Goal: Task Accomplishment & Management: Manage account settings

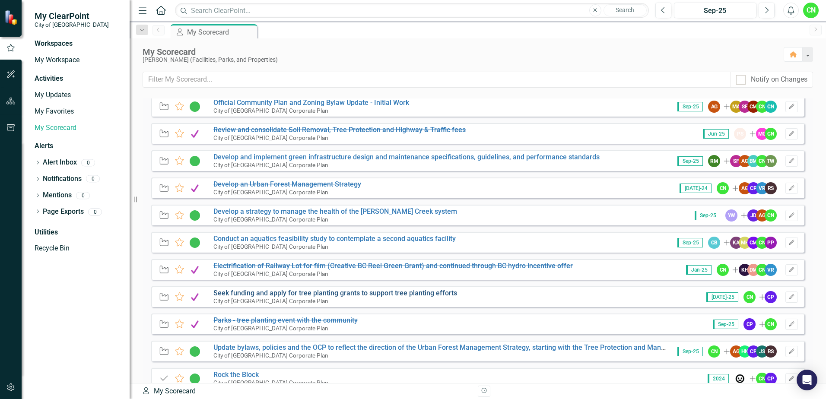
scroll to position [173, 0]
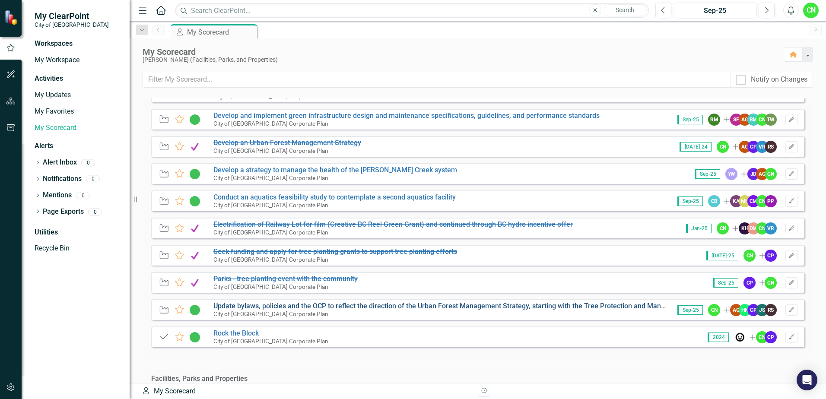
click at [265, 305] on link "Update bylaws, policies and the OCP to reflect the direction of the Urban Fores…" at bounding box center [462, 306] width 496 height 8
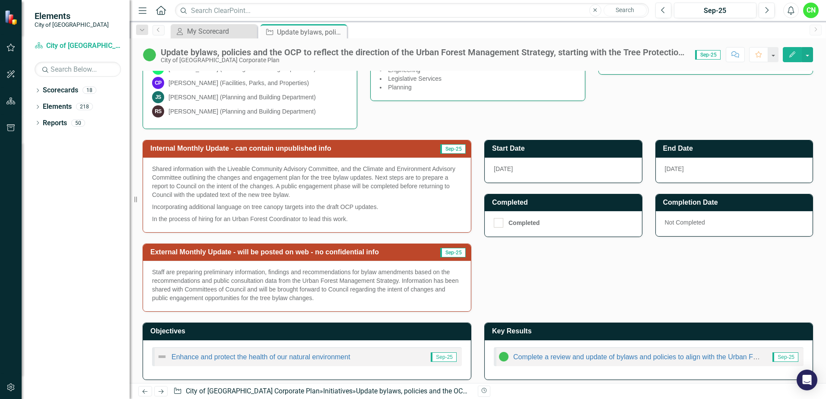
scroll to position [233, 0]
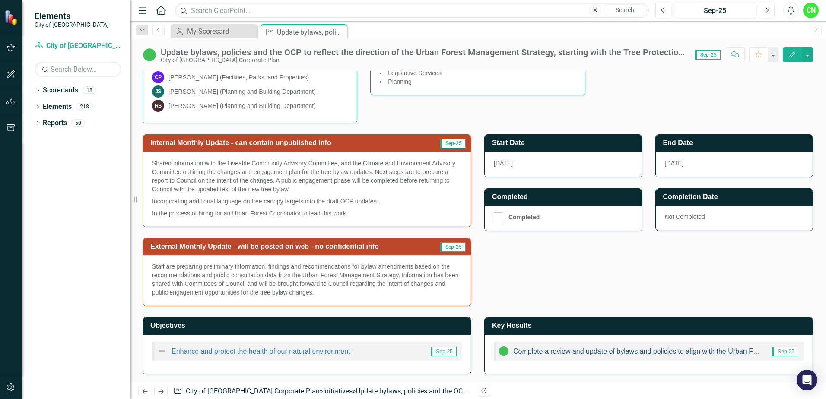
click at [637, 354] on link "Complete a review and update of bylaws and policies to align with the Urban For…" at bounding box center [692, 351] width 358 height 7
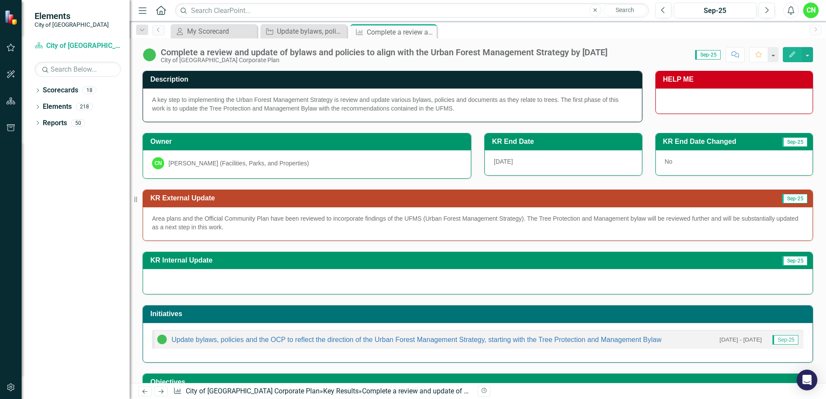
click at [283, 102] on span "A key step to implementing the Urban Forest Management Strategy is review and u…" at bounding box center [385, 104] width 467 height 16
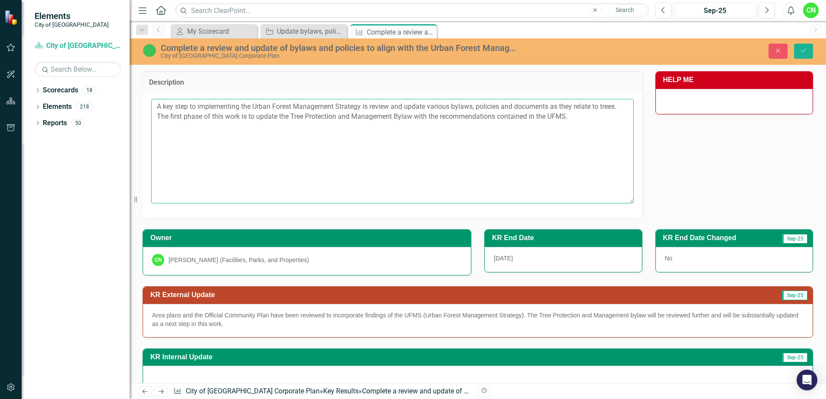
click at [371, 106] on textarea "A key step to implementing the Urban Forest Management Strategy is review and u…" at bounding box center [392, 151] width 483 height 105
drag, startPoint x: 243, startPoint y: 106, endPoint x: 153, endPoint y: 107, distance: 89.9
click at [153, 107] on textarea "A key step to implementing the Urban Forest Management Strategy is review and u…" at bounding box center [392, 151] width 483 height 105
drag, startPoint x: 366, startPoint y: 108, endPoint x: 401, endPoint y: 108, distance: 35.0
click at [401, 108] on textarea "A number of action items in the Urban Forest Management Strategy is review and …" at bounding box center [392, 151] width 483 height 105
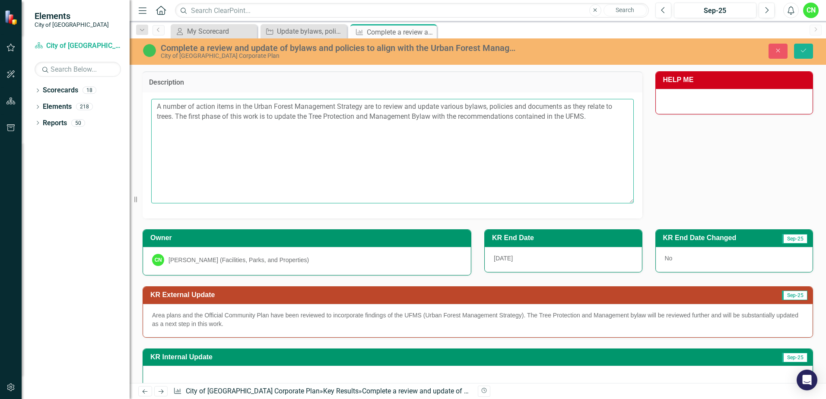
drag, startPoint x: 195, startPoint y: 118, endPoint x: 459, endPoint y: 118, distance: 263.6
click at [459, 118] on textarea "A number of action items in the Urban Forest Management Strategy are to review …" at bounding box center [392, 151] width 483 height 105
click at [545, 122] on textarea "A number of action items in the Urban Forest Management Strategy are to review …" at bounding box center [392, 151] width 483 height 105
click at [610, 116] on textarea "A number of action items in the Urban Forest Management Strategy are to review …" at bounding box center [392, 151] width 483 height 105
click at [433, 115] on textarea "A number of action items in the Urban Forest Management Strategy are to review …" at bounding box center [392, 151] width 483 height 105
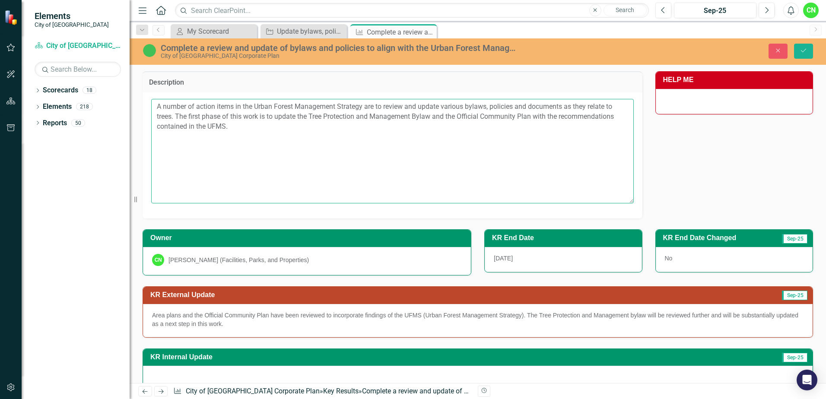
click at [316, 126] on textarea "A number of action items in the Urban Forest Management Strategy are to review …" at bounding box center [392, 151] width 483 height 105
type textarea "A number of action items in the Urban Forest Management Strategy are to review …"
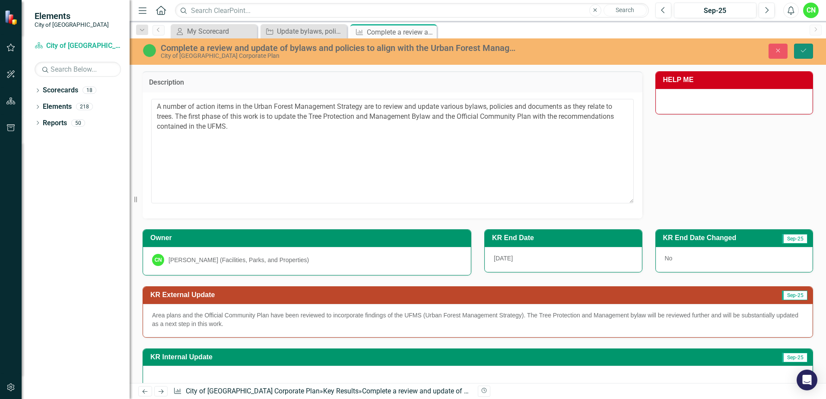
click at [800, 52] on icon "Save" at bounding box center [804, 51] width 8 height 6
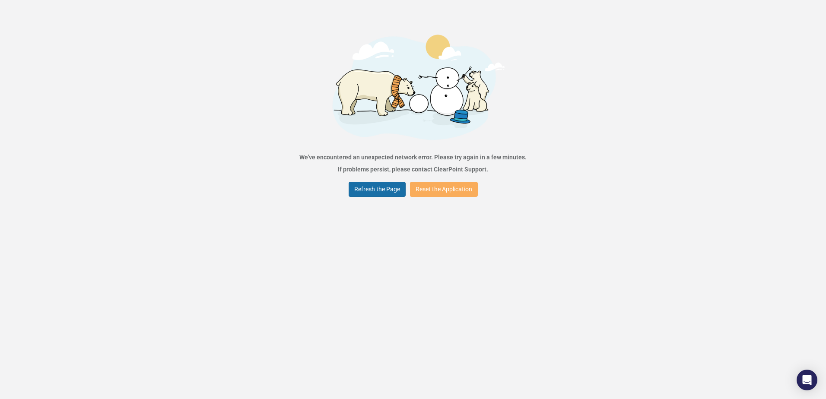
click at [394, 188] on button "Refresh the Page" at bounding box center [377, 189] width 57 height 15
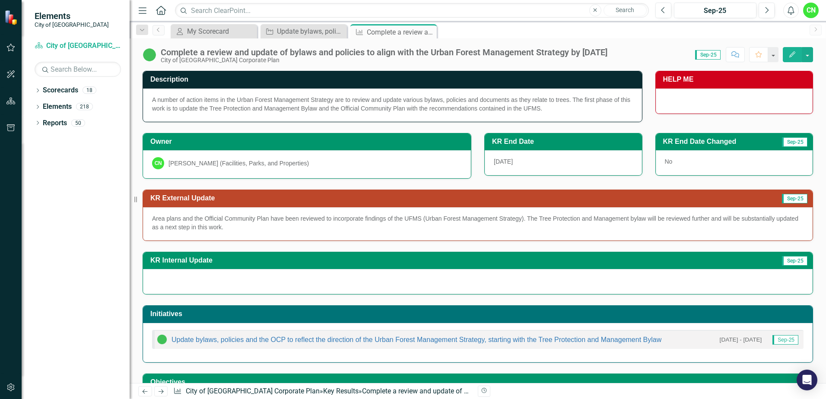
click at [418, 102] on span "A number of action items in the Urban Forest Management Strategy are to review …" at bounding box center [391, 104] width 478 height 16
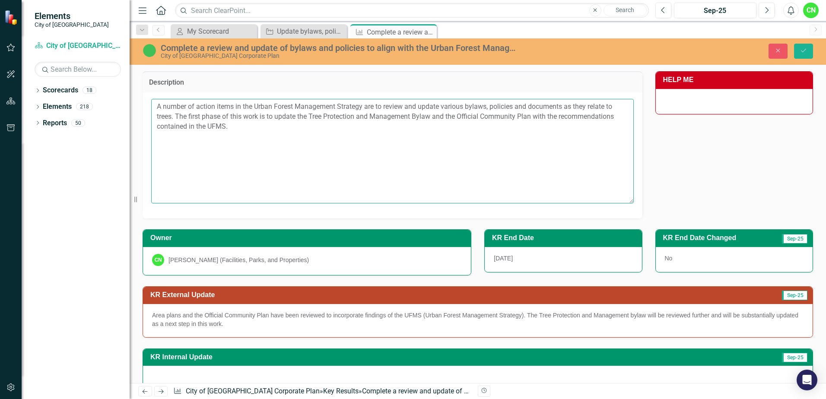
click at [379, 123] on textarea "A number of action items in the Urban Forest Management Strategy are to review …" at bounding box center [392, 151] width 483 height 105
paste textarea "This is to ensure alignment between land use policies and urban forest goals, c…"
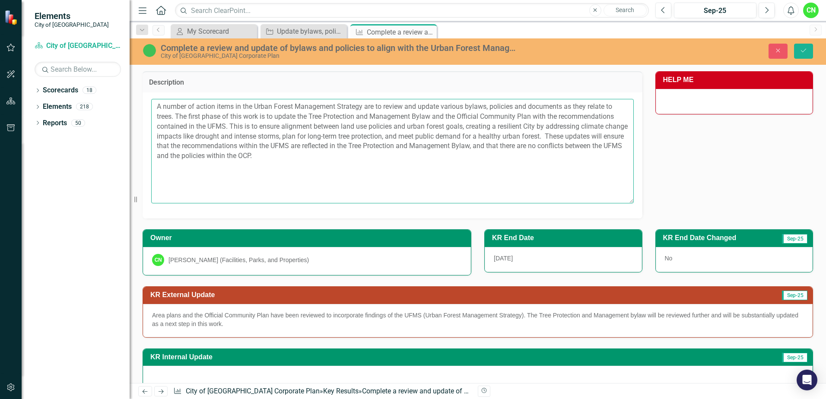
click at [362, 104] on textarea "A number of action items in the Urban Forest Management Strategy are to review …" at bounding box center [392, 151] width 483 height 105
click at [402, 152] on textarea "A number of action items in the Urban Forest Management Strategy (UFMS) are to …" at bounding box center [392, 151] width 483 height 105
drag, startPoint x: 245, startPoint y: 147, endPoint x: 592, endPoint y: 154, distance: 346.7
click at [592, 154] on textarea "A number of action items in the Urban Forest Management Strategy (UFMS) are to …" at bounding box center [392, 151] width 483 height 105
type textarea "A number of action items in the Urban Forest Management Strategy (UFMS) are to …"
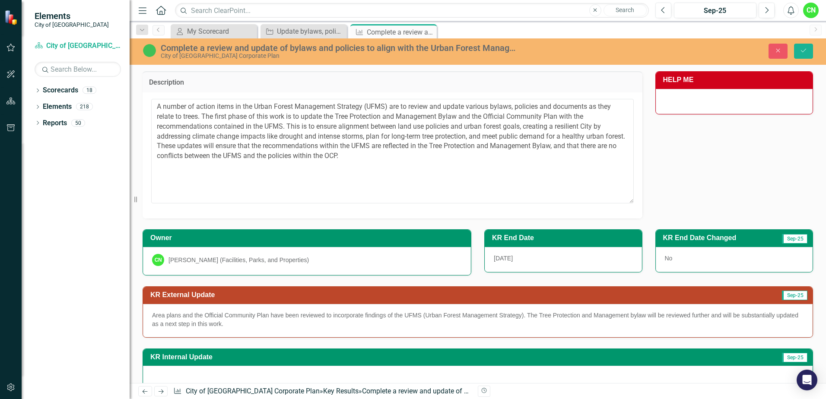
click at [683, 142] on div "Description A number of action items in the Urban Forest Management Strategy (U…" at bounding box center [478, 140] width 684 height 158
click at [806, 52] on icon "Save" at bounding box center [804, 51] width 8 height 6
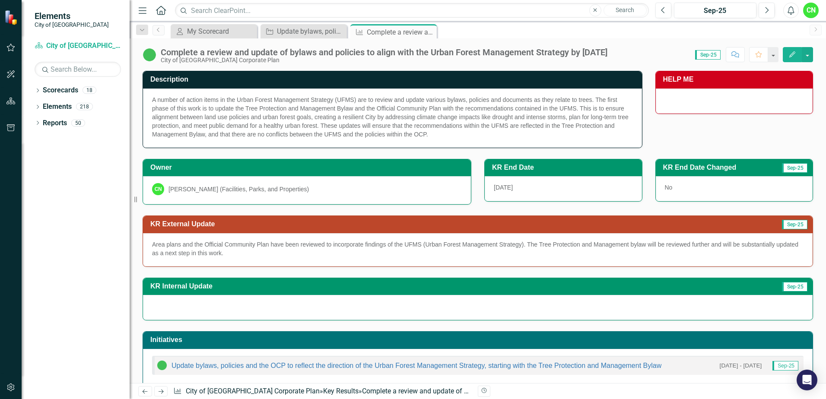
click at [300, 306] on div at bounding box center [478, 307] width 670 height 25
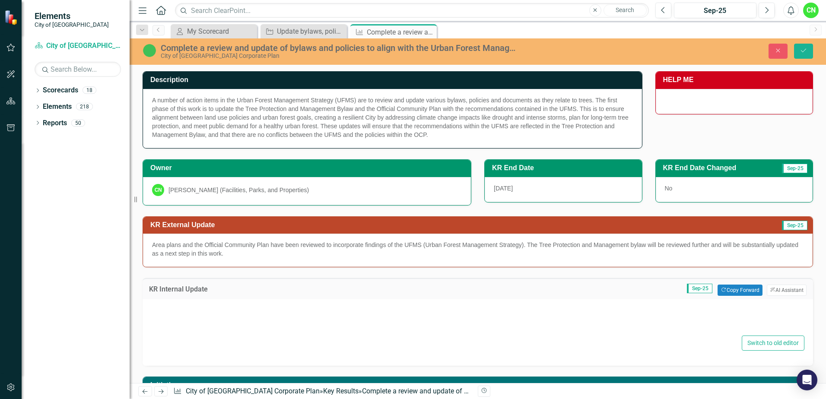
click at [300, 307] on div at bounding box center [477, 320] width 653 height 28
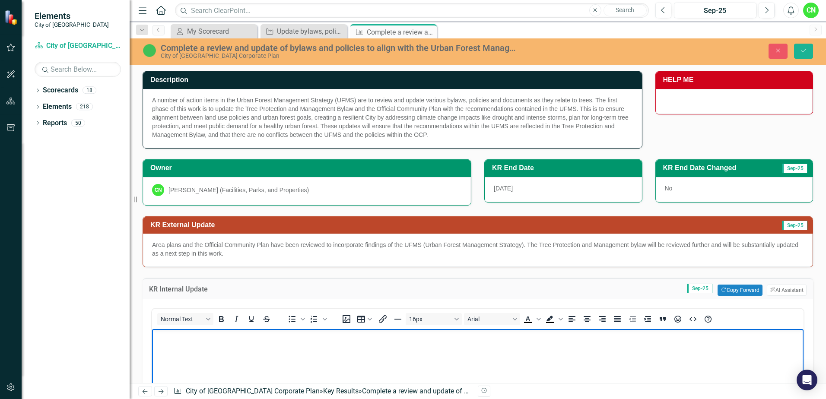
click at [405, 362] on body "Rich Text Area. Press ALT-0 for help." at bounding box center [478, 394] width 652 height 130
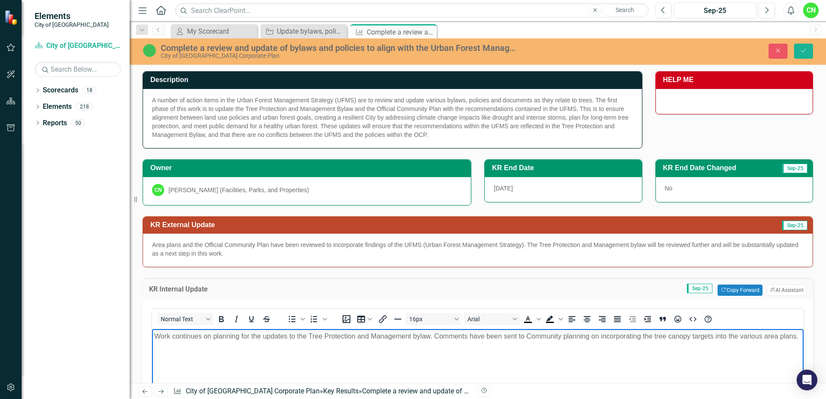
click at [362, 342] on p "Work continues on planning for the updates to the Tree Protection and Managemen…" at bounding box center [477, 336] width 647 height 10
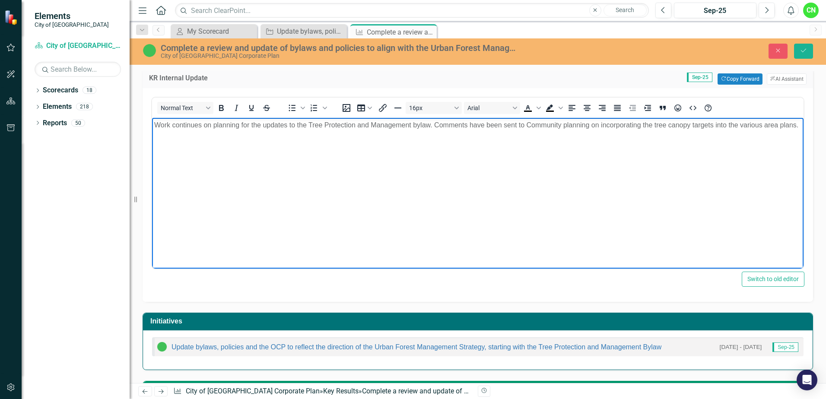
scroll to position [216, 0]
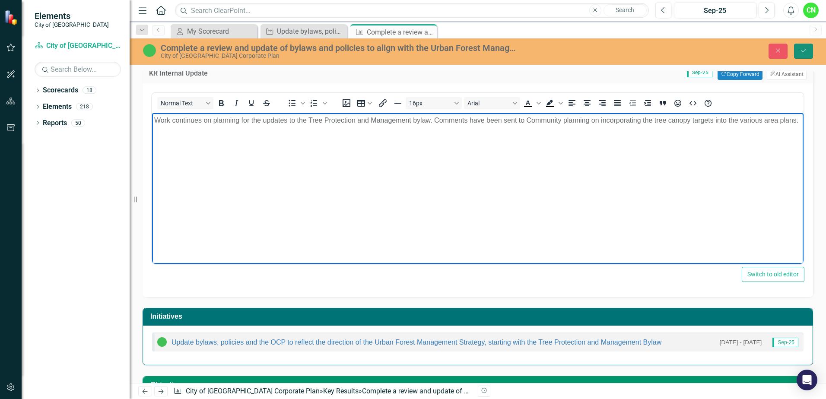
click at [811, 50] on button "Save" at bounding box center [803, 51] width 19 height 15
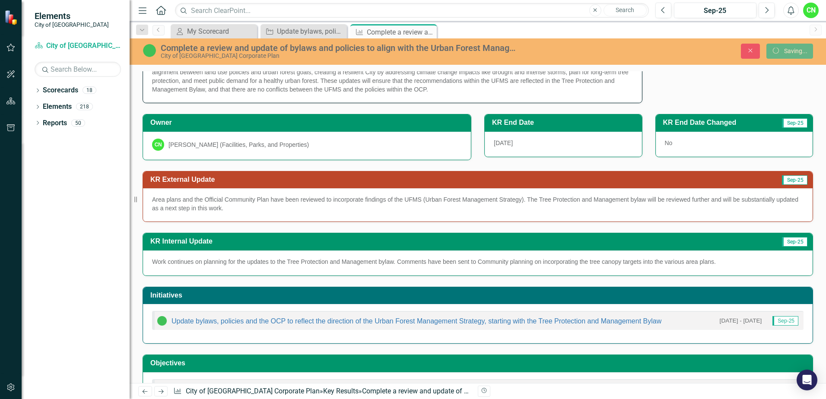
scroll to position [0, 0]
